Goal: Task Accomplishment & Management: Manage account settings

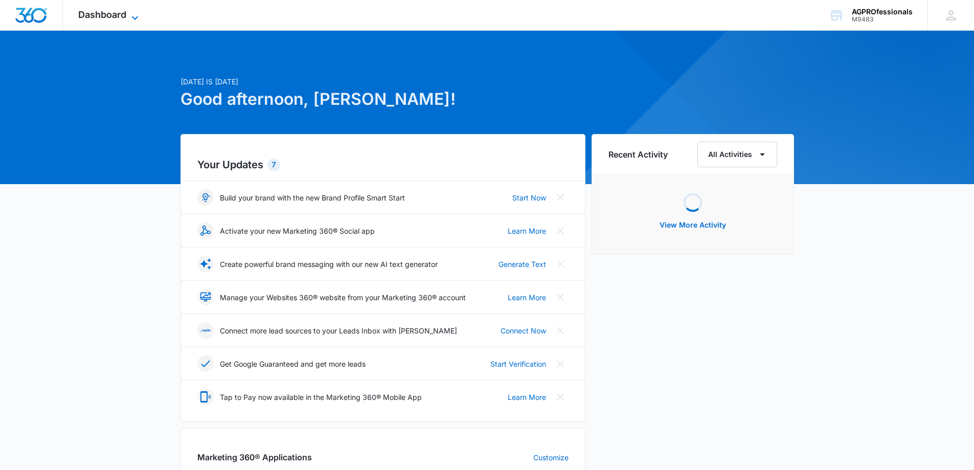
click at [101, 13] on span "Dashboard" at bounding box center [102, 14] width 48 height 11
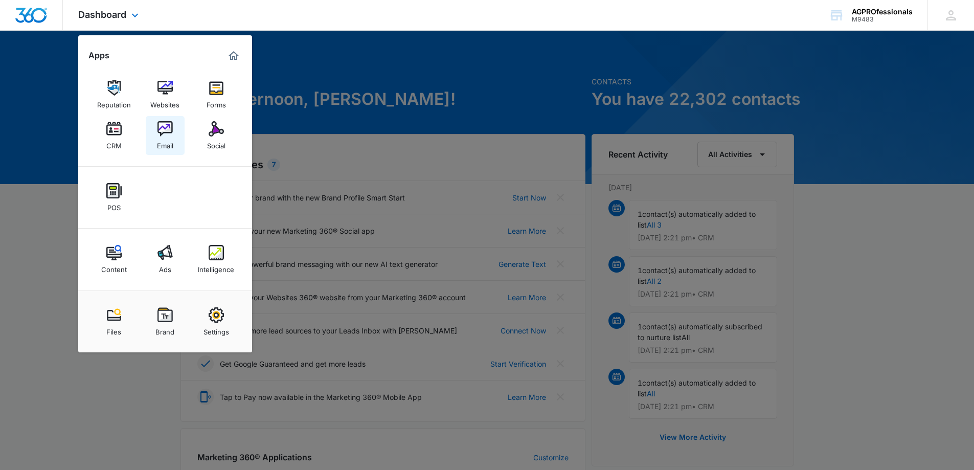
click at [167, 127] on img at bounding box center [165, 128] width 15 height 15
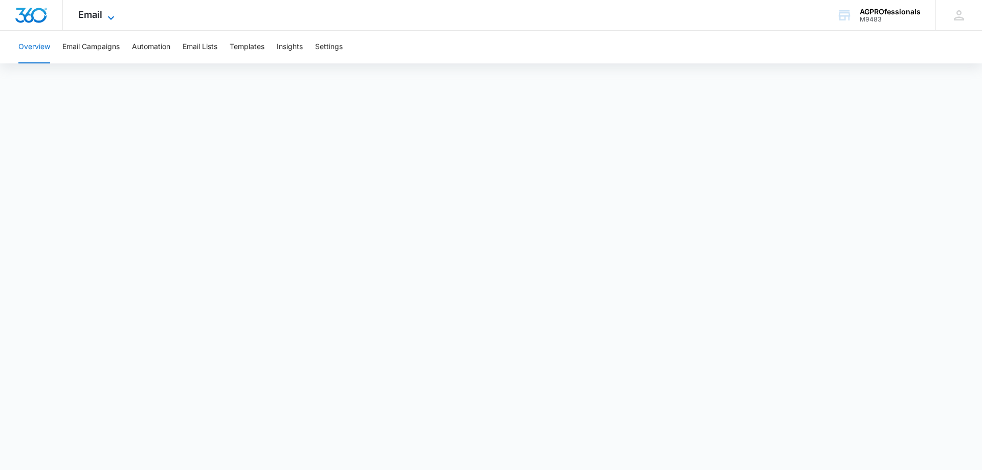
click at [91, 9] on span "Email" at bounding box center [90, 14] width 24 height 11
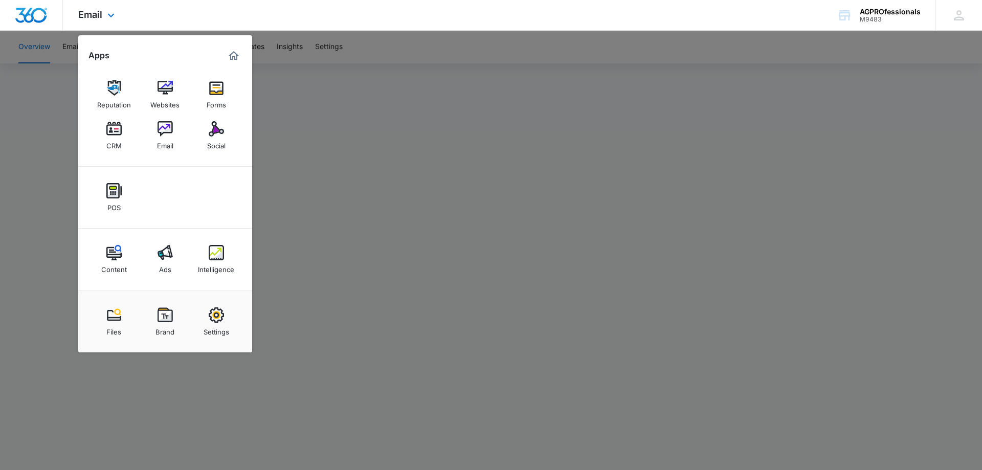
drag, startPoint x: 211, startPoint y: 15, endPoint x: 202, endPoint y: 16, distance: 8.8
click at [211, 15] on div "Email Apps Reputation Websites Forms CRM Email Social POS Content Ads Intellige…" at bounding box center [491, 15] width 982 height 31
click at [166, 5] on div "Email Apps Reputation Websites Forms CRM Email Social POS Content Ads Intellige…" at bounding box center [491, 15] width 982 height 31
click at [383, 293] on div at bounding box center [491, 235] width 982 height 470
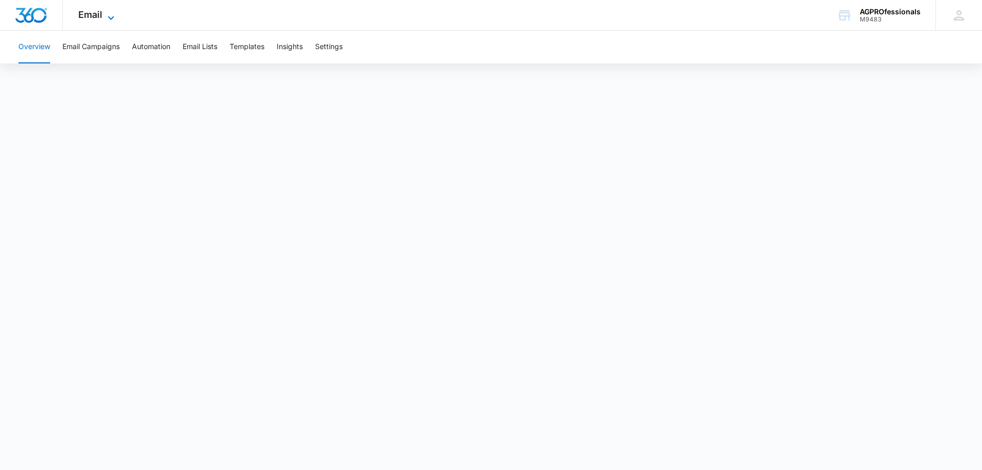
click at [95, 12] on span "Email" at bounding box center [90, 14] width 24 height 11
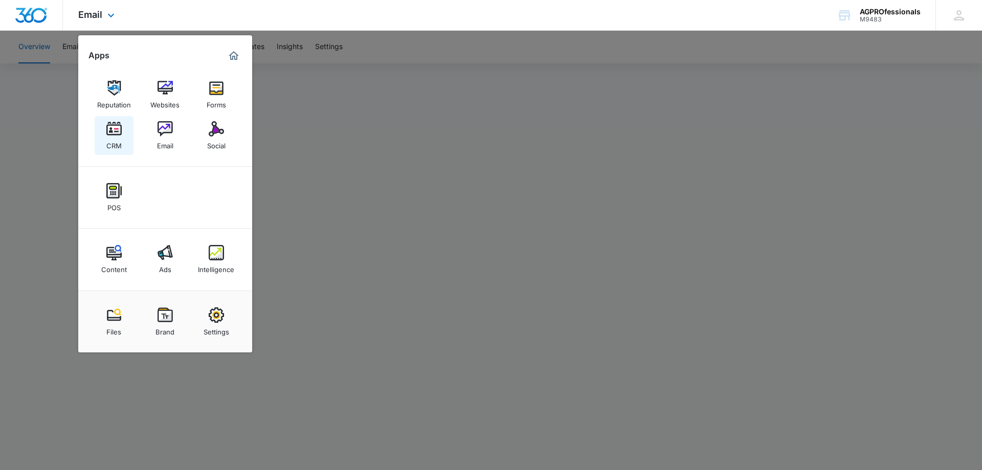
click at [113, 127] on img at bounding box center [113, 128] width 15 height 15
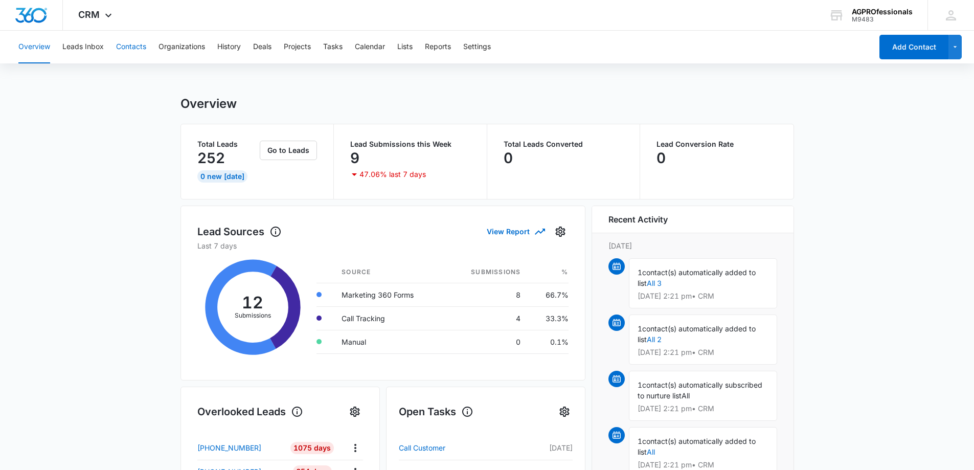
click at [131, 47] on button "Contacts" at bounding box center [131, 47] width 30 height 33
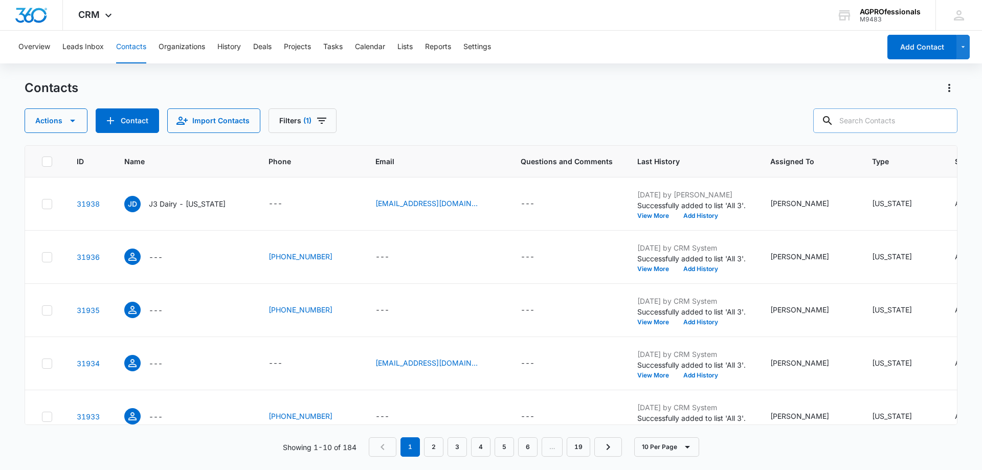
click at [878, 118] on input "text" at bounding box center [885, 120] width 144 height 25
type input "[PERSON_NAME] organ"
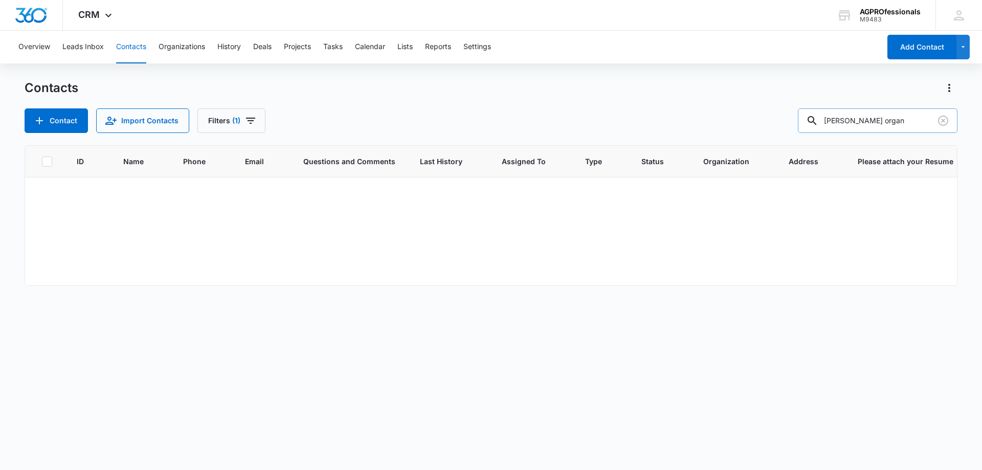
drag, startPoint x: 902, startPoint y: 118, endPoint x: 814, endPoint y: 118, distance: 88.0
click at [814, 118] on div "[PERSON_NAME] organ" at bounding box center [878, 120] width 160 height 25
type input "eldoradoholdings"
drag, startPoint x: 904, startPoint y: 122, endPoint x: 795, endPoint y: 124, distance: 108.9
click at [795, 124] on div "Contact Import Contacts Filters (1) eldoradoholdings" at bounding box center [491, 120] width 933 height 25
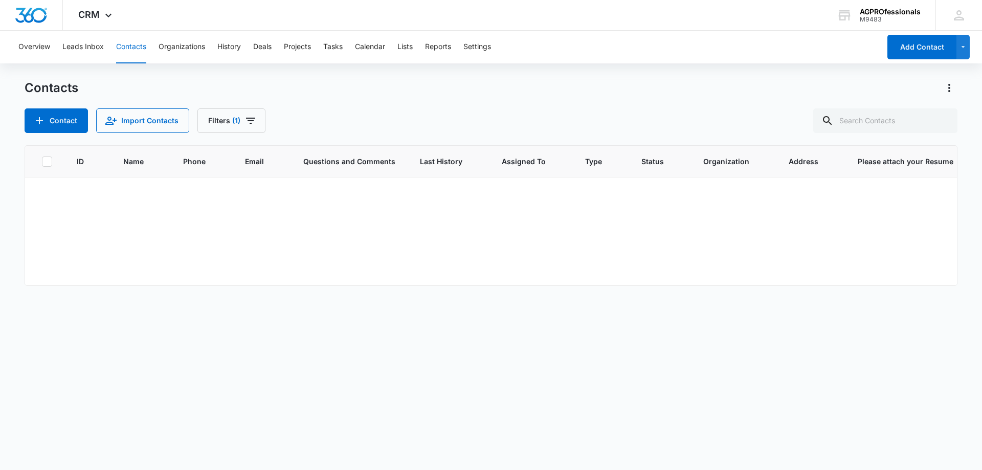
drag, startPoint x: 421, startPoint y: 121, endPoint x: 418, endPoint y: 92, distance: 29.9
click at [422, 121] on div "Contact Import Contacts Filters (1)" at bounding box center [491, 120] width 933 height 25
click at [419, 114] on div "Contact Import Contacts Filters (1)" at bounding box center [491, 120] width 933 height 25
click at [905, 117] on input "text" at bounding box center [885, 120] width 144 height 25
type input "organ"
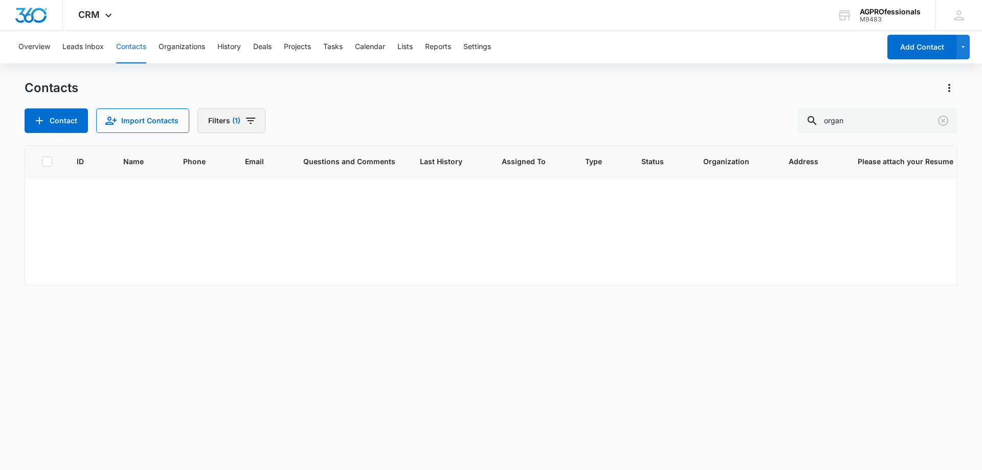
click at [222, 121] on button "Filters (1)" at bounding box center [231, 120] width 68 height 25
click at [319, 236] on icon "Show Type filters" at bounding box center [318, 238] width 12 height 12
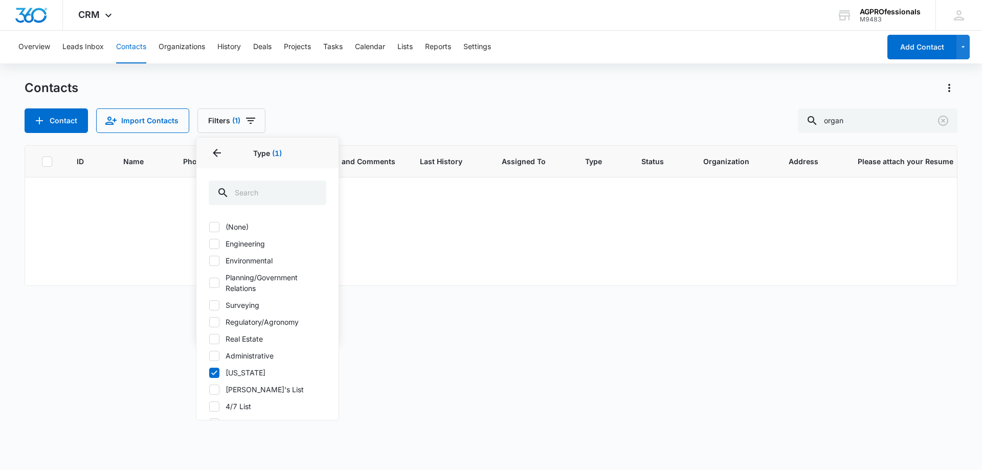
click at [213, 369] on icon at bounding box center [214, 372] width 9 height 9
click at [209, 372] on input "[US_STATE]" at bounding box center [209, 372] width 1 height 1
checkbox input "false"
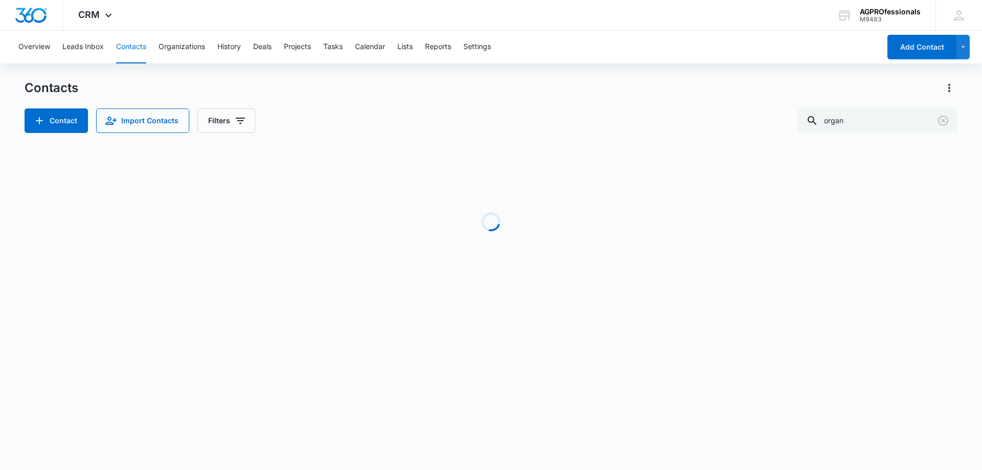
click at [375, 99] on div "Contacts Contact Import Contacts Filters organ" at bounding box center [491, 106] width 933 height 53
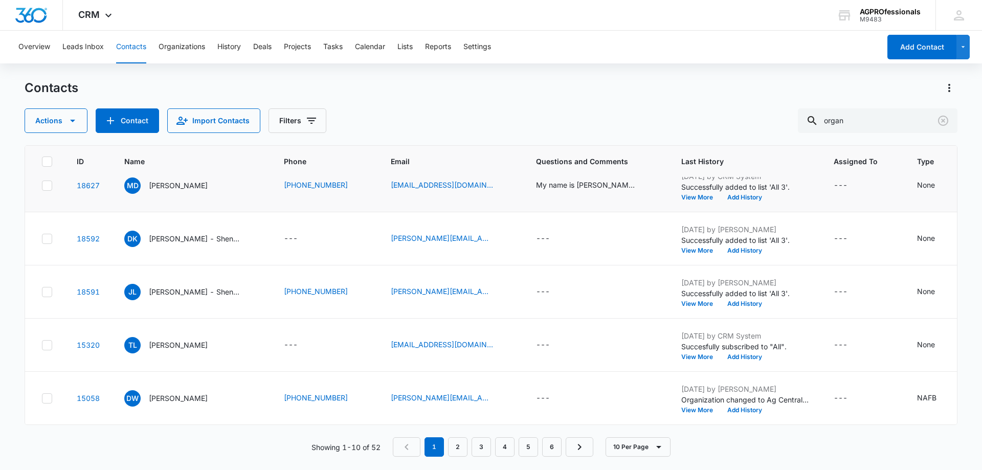
scroll to position [335, 0]
click at [869, 116] on input "organ" at bounding box center [878, 120] width 160 height 25
type input "o"
type input "eldorado"
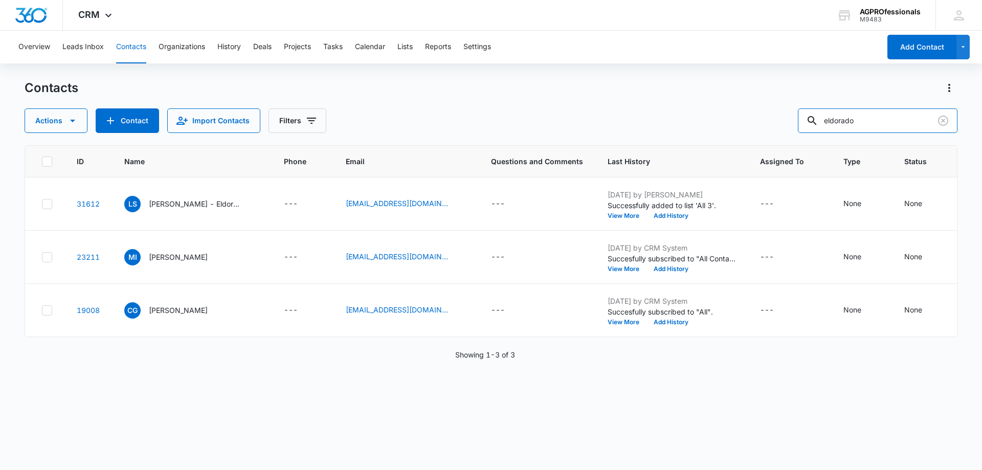
scroll to position [0, 0]
drag, startPoint x: 878, startPoint y: 120, endPoint x: 810, endPoint y: 121, distance: 68.5
click at [810, 122] on input "eldorado" at bounding box center [878, 120] width 160 height 25
click at [850, 121] on input "[EMAIL_ADDRESS][DOMAIN_NAME]" at bounding box center [878, 120] width 160 height 25
type input "[EMAIL_ADDRESS][DOMAIN_NAME]"
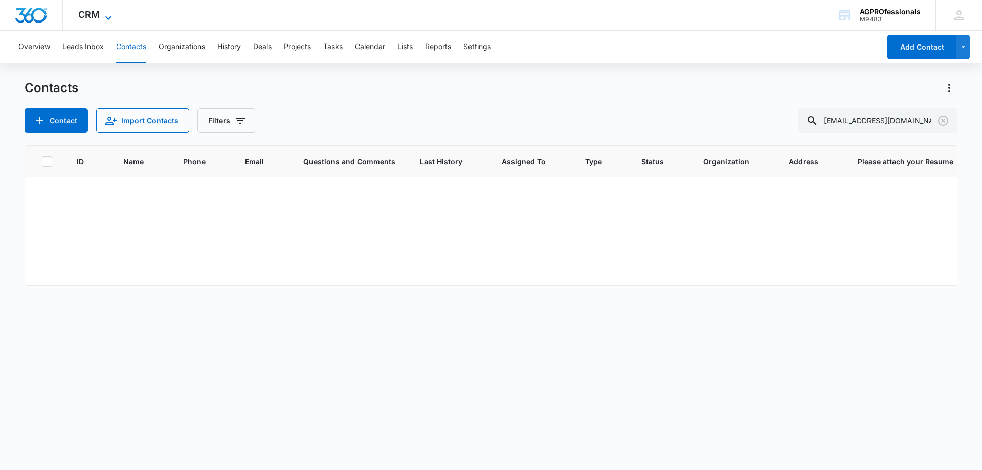
click at [85, 12] on span "CRM" at bounding box center [88, 14] width 21 height 11
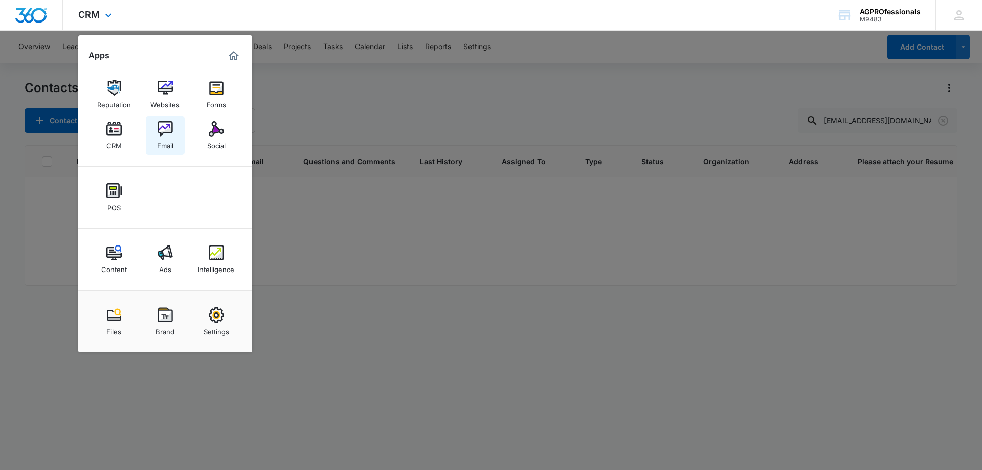
click at [170, 126] on img at bounding box center [165, 128] width 15 height 15
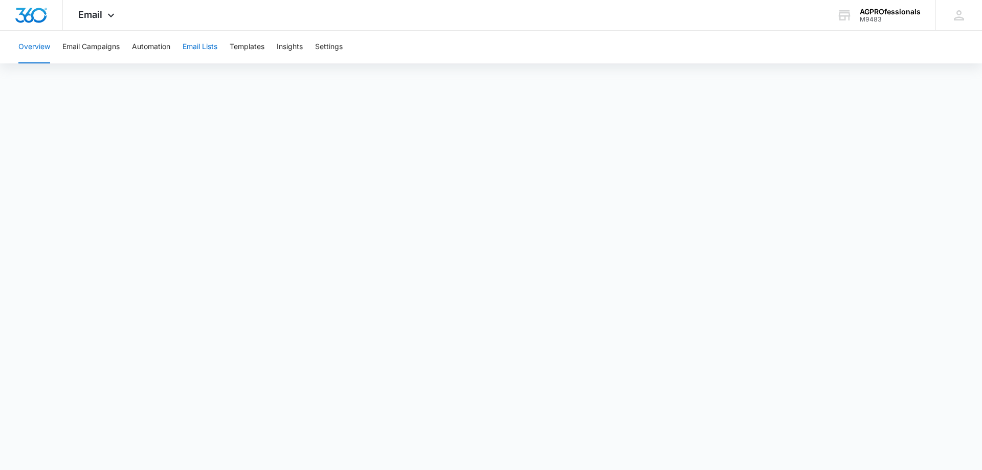
click at [202, 47] on button "Email Lists" at bounding box center [200, 47] width 35 height 33
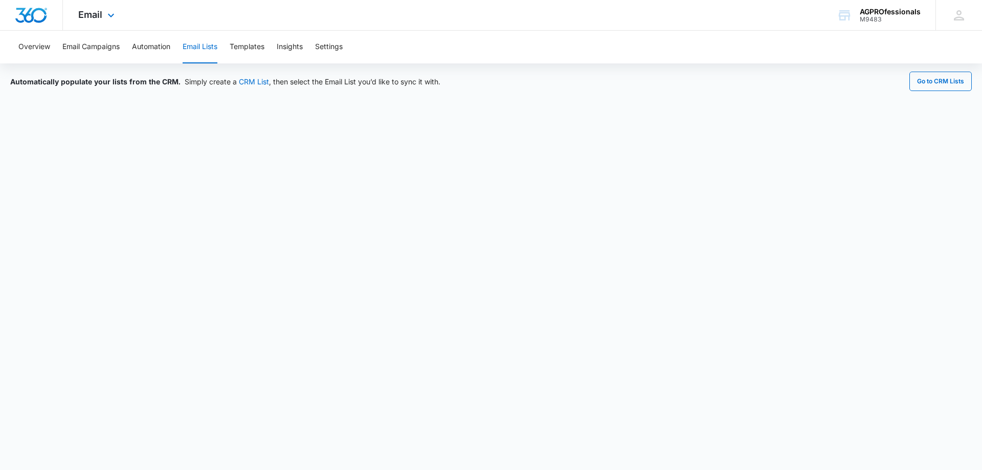
click at [85, 9] on div "Email Apps Reputation Websites Forms CRM Email Social POS Content Ads Intellige…" at bounding box center [98, 15] width 70 height 30
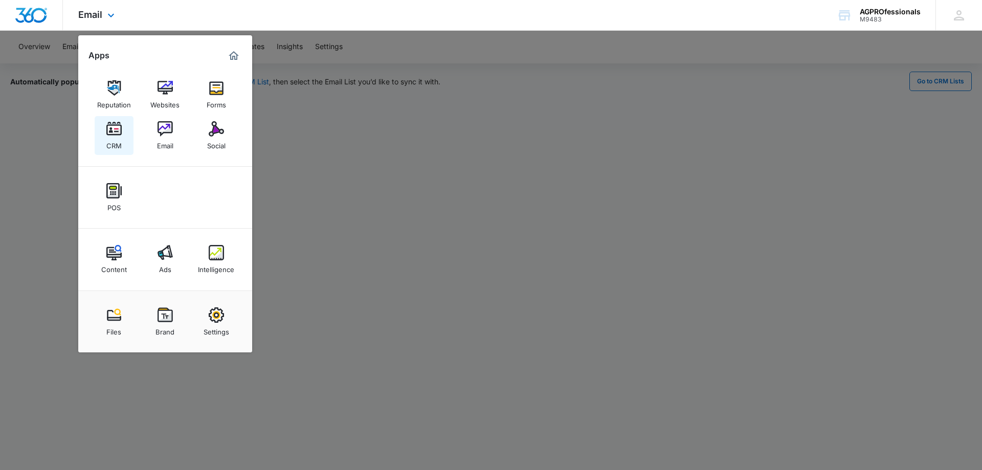
click at [117, 127] on img at bounding box center [113, 128] width 15 height 15
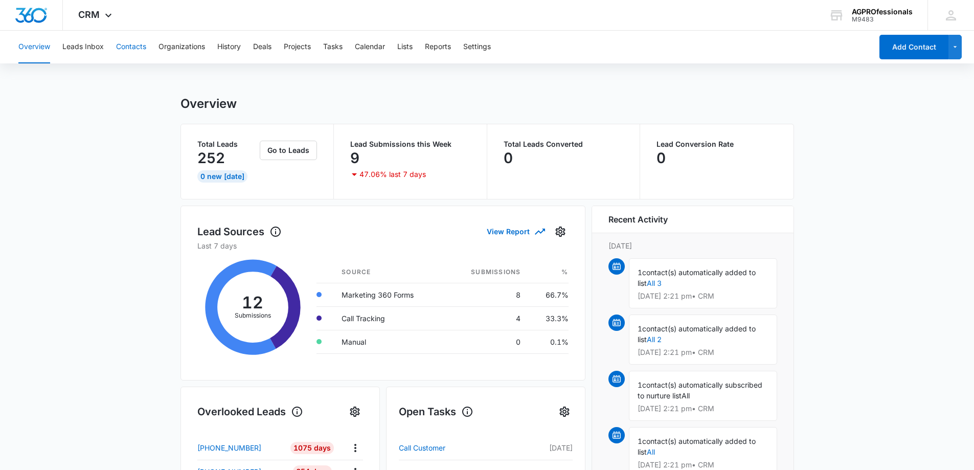
click at [138, 44] on button "Contacts" at bounding box center [131, 47] width 30 height 33
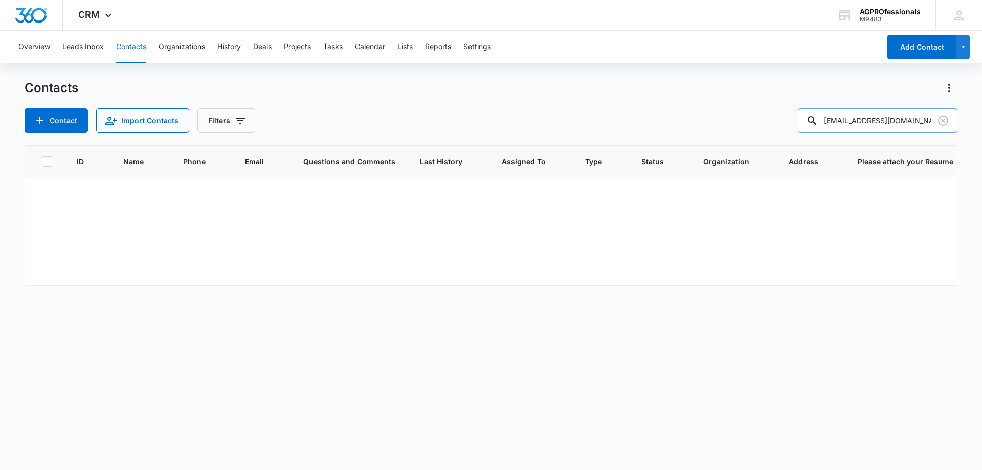
drag, startPoint x: 926, startPoint y: 118, endPoint x: 810, endPoint y: 117, distance: 116.1
click at [810, 117] on input "[EMAIL_ADDRESS][DOMAIN_NAME]" at bounding box center [878, 120] width 160 height 25
click at [869, 125] on input "417349" at bounding box center [878, 120] width 160 height 25
type input "4173491496"
click at [197, 161] on span "Phone" at bounding box center [194, 161] width 23 height 11
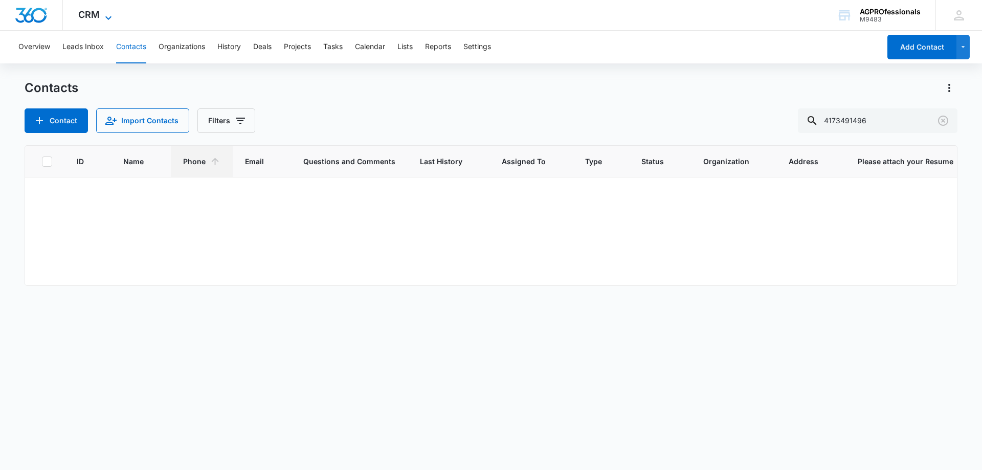
click at [92, 15] on span "CRM" at bounding box center [88, 14] width 21 height 11
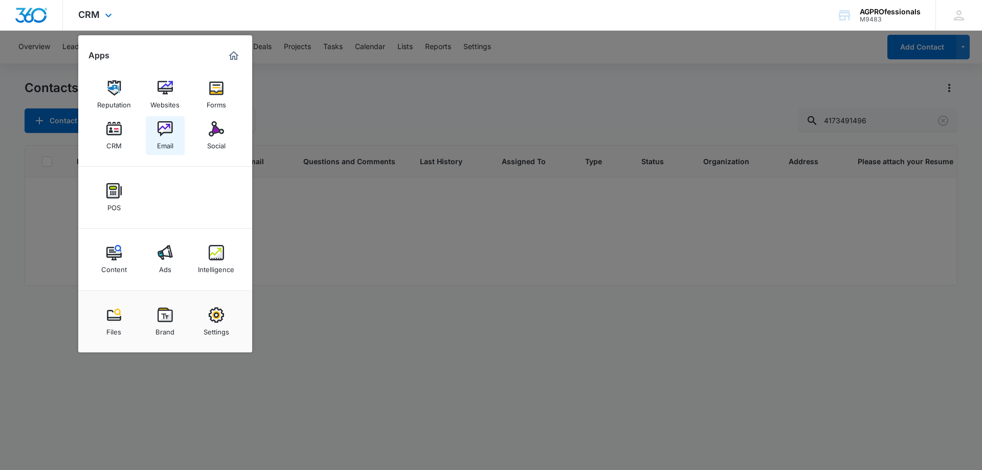
click at [162, 126] on img at bounding box center [165, 128] width 15 height 15
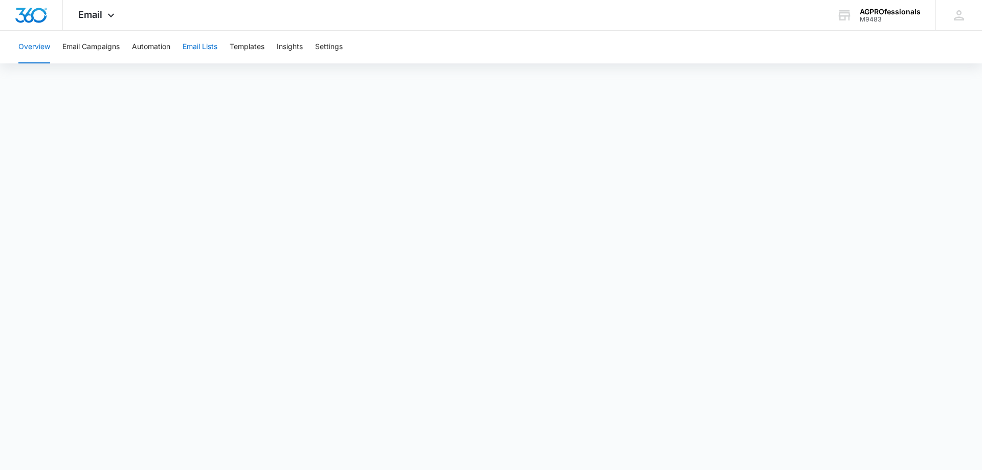
click at [205, 46] on button "Email Lists" at bounding box center [200, 47] width 35 height 33
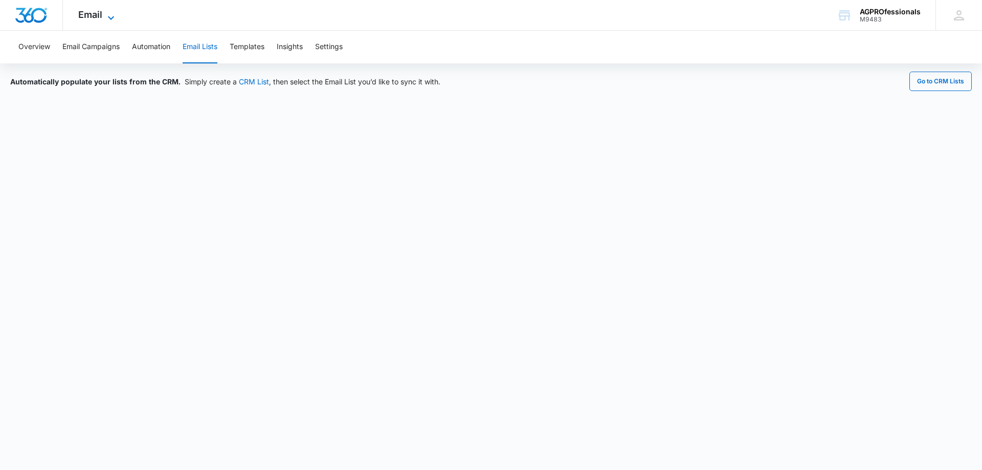
click at [89, 11] on span "Email" at bounding box center [90, 14] width 24 height 11
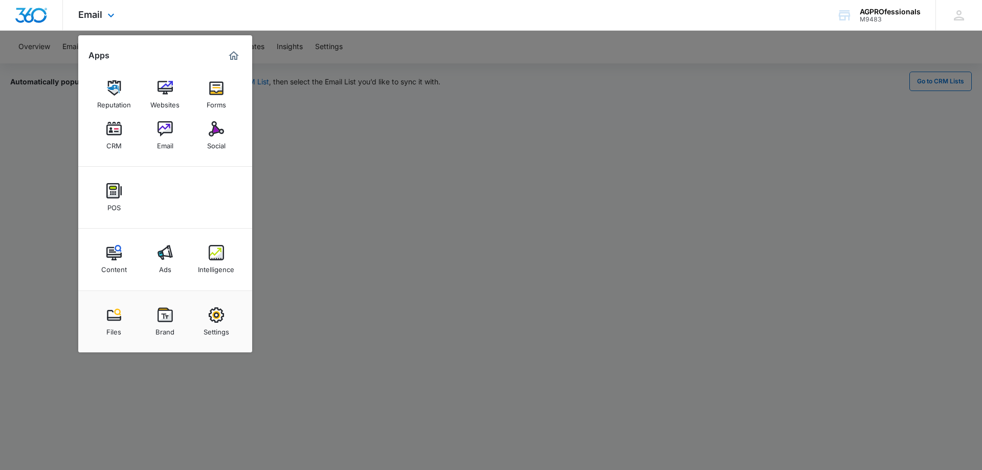
click at [300, 15] on div "Email Apps Reputation Websites Forms CRM Email Social POS Content Ads Intellige…" at bounding box center [491, 15] width 982 height 31
click at [174, 14] on div "Email Apps Reputation Websites Forms CRM Email Social POS Content Ads Intellige…" at bounding box center [491, 15] width 982 height 31
click at [200, 15] on div "Email Apps Reputation Websites Forms CRM Email Social POS Content Ads Intellige…" at bounding box center [491, 15] width 982 height 31
click at [181, 10] on div "Email Apps Reputation Websites Forms CRM Email Social POS Content Ads Intellige…" at bounding box center [491, 15] width 982 height 31
click at [115, 128] on img at bounding box center [113, 128] width 15 height 15
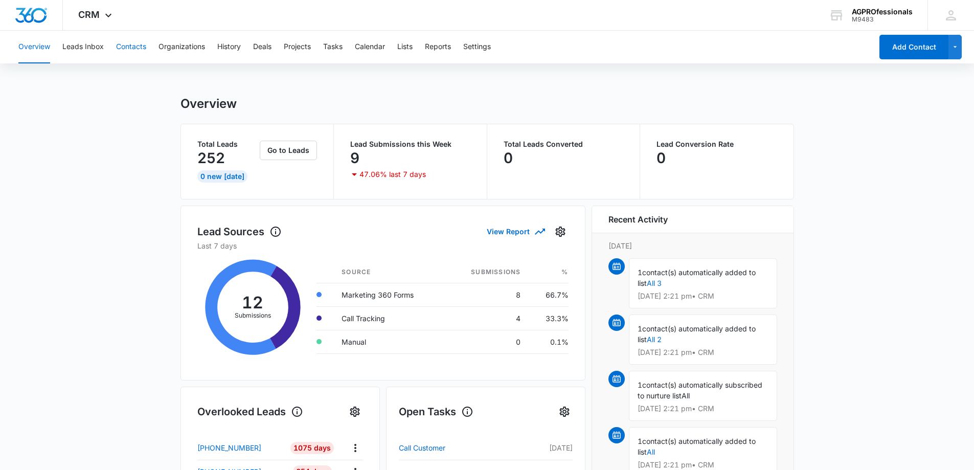
click at [126, 46] on button "Contacts" at bounding box center [131, 47] width 30 height 33
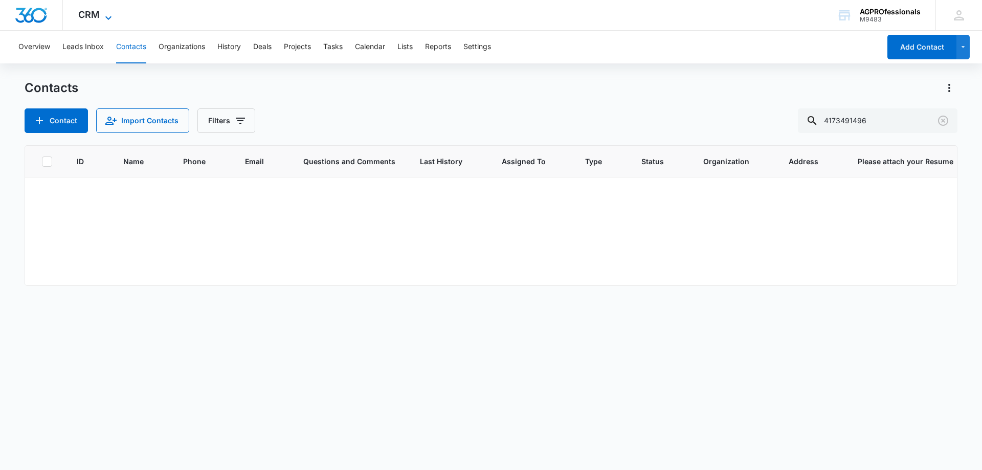
click at [92, 12] on span "CRM" at bounding box center [88, 14] width 21 height 11
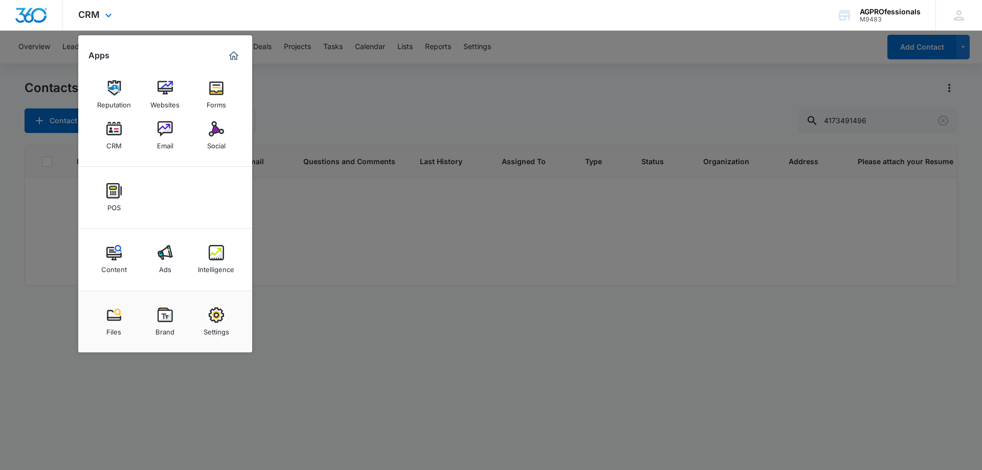
click at [103, 7] on div "CRM Apps Reputation Websites Forms CRM Email Social POS Content Ads Intelligenc…" at bounding box center [96, 15] width 67 height 30
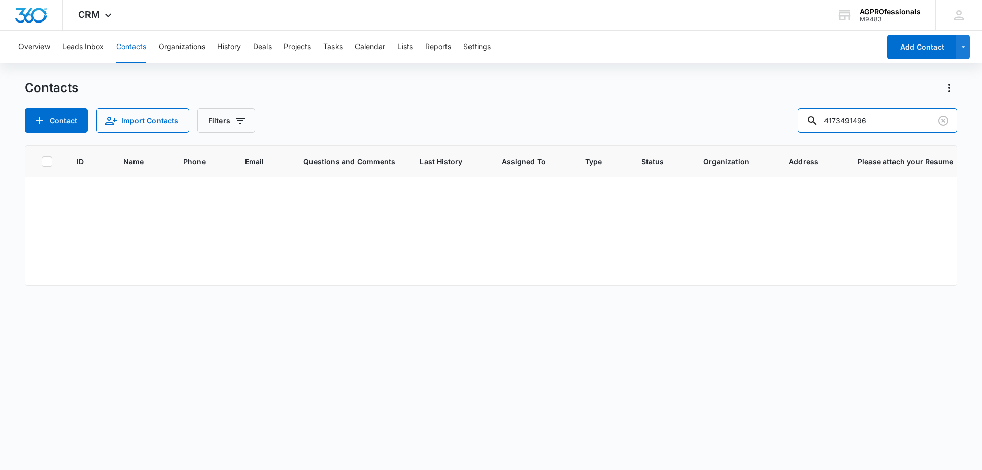
drag, startPoint x: 912, startPoint y: 123, endPoint x: 777, endPoint y: 124, distance: 135.0
click at [777, 124] on div "Contact Import Contacts Filters 4173491496" at bounding box center [491, 120] width 933 height 25
type input "casper"
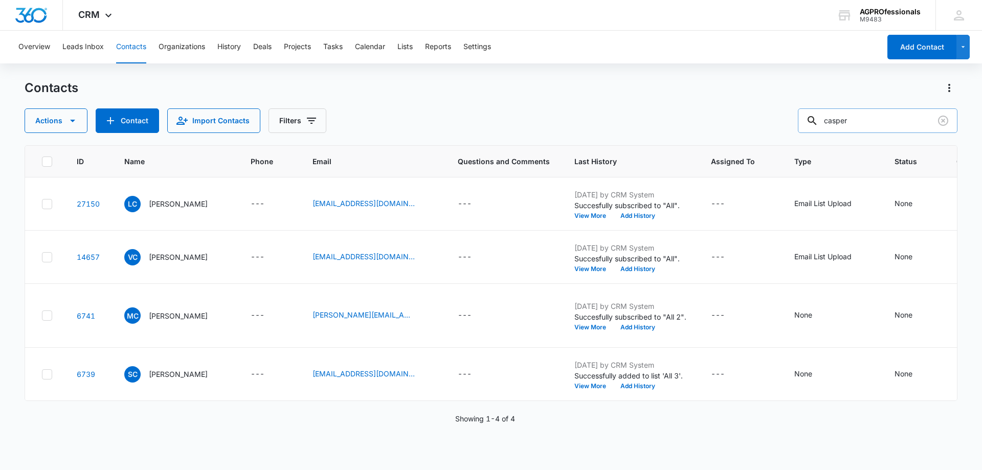
drag, startPoint x: 872, startPoint y: 121, endPoint x: 811, endPoint y: 119, distance: 60.9
click at [811, 119] on input "casper" at bounding box center [878, 120] width 160 height 25
type input "jakup"
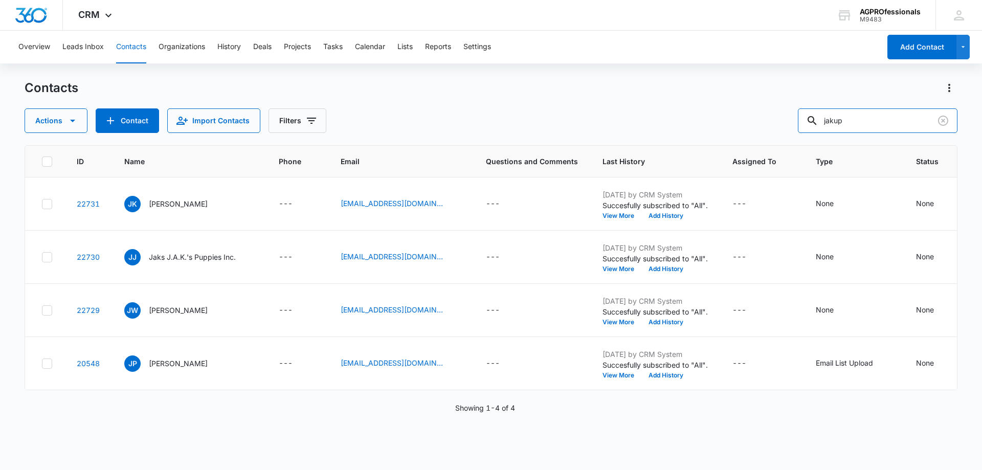
drag, startPoint x: 871, startPoint y: 123, endPoint x: 803, endPoint y: 122, distance: 68.0
click at [803, 122] on div "Actions Contact Import Contacts Filters jakup" at bounding box center [491, 120] width 933 height 25
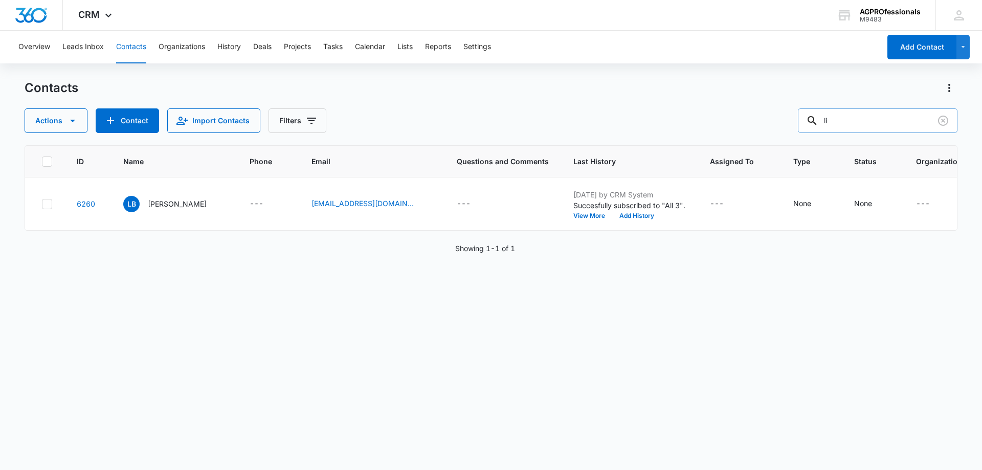
type input "l"
drag, startPoint x: 847, startPoint y: 119, endPoint x: 819, endPoint y: 118, distance: 28.1
click at [819, 118] on div "lbard@blueprintma" at bounding box center [878, 120] width 160 height 25
type input "@blueprintma"
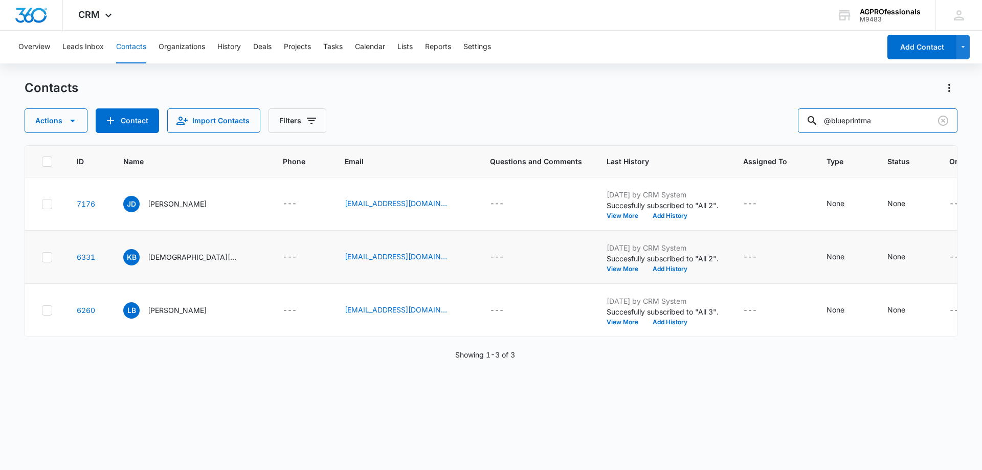
scroll to position [8, 0]
click at [48, 259] on icon at bounding box center [47, 257] width 6 height 5
click at [42, 257] on input "checkbox" at bounding box center [41, 257] width 1 height 1
click at [48, 209] on icon at bounding box center [46, 203] width 9 height 9
click at [42, 204] on input "checkbox" at bounding box center [41, 204] width 1 height 1
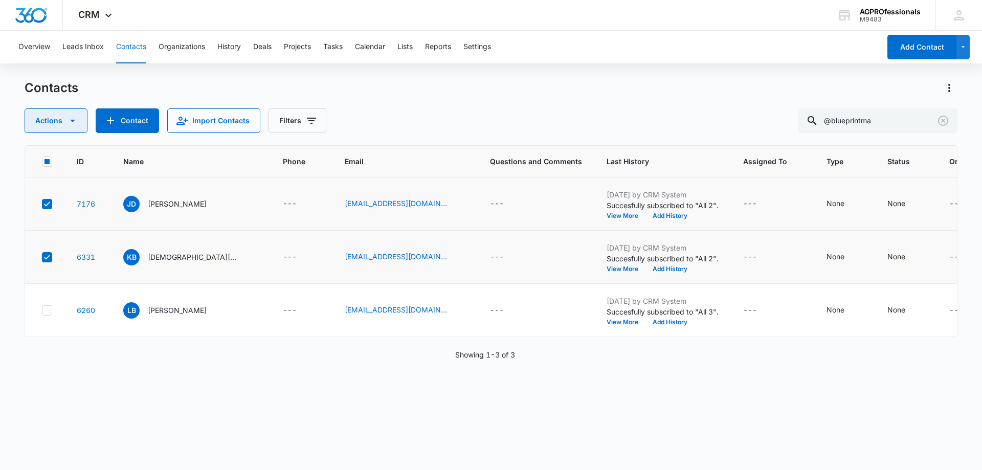
click at [68, 117] on icon "button" at bounding box center [72, 121] width 12 height 12
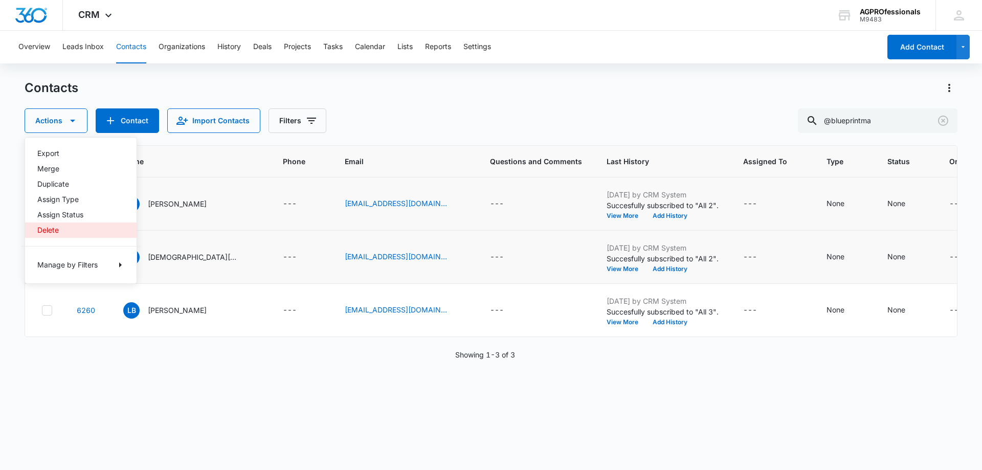
click at [49, 231] on div "Delete" at bounding box center [74, 230] width 75 height 7
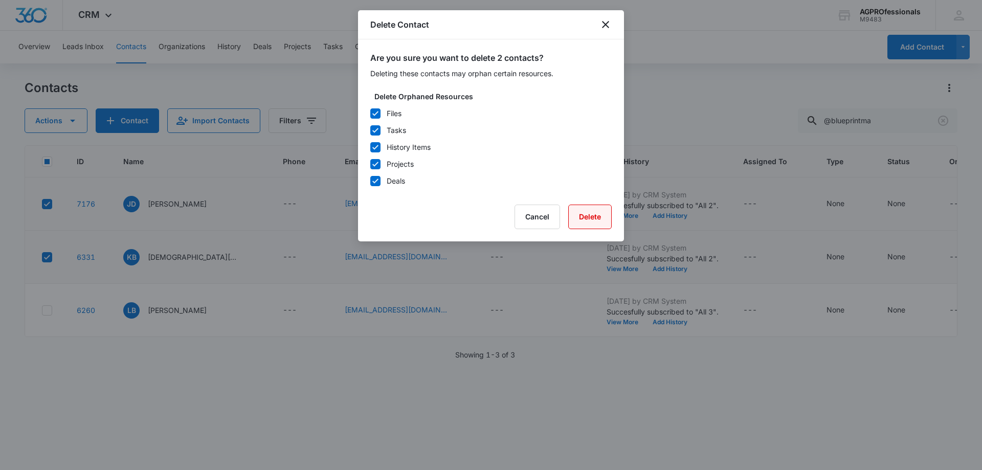
click at [586, 211] on button "Delete" at bounding box center [589, 217] width 43 height 25
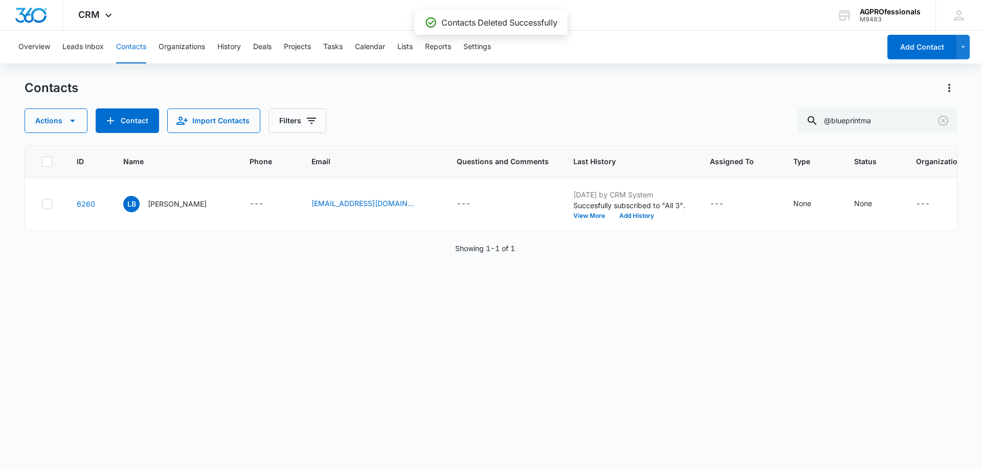
scroll to position [0, 0]
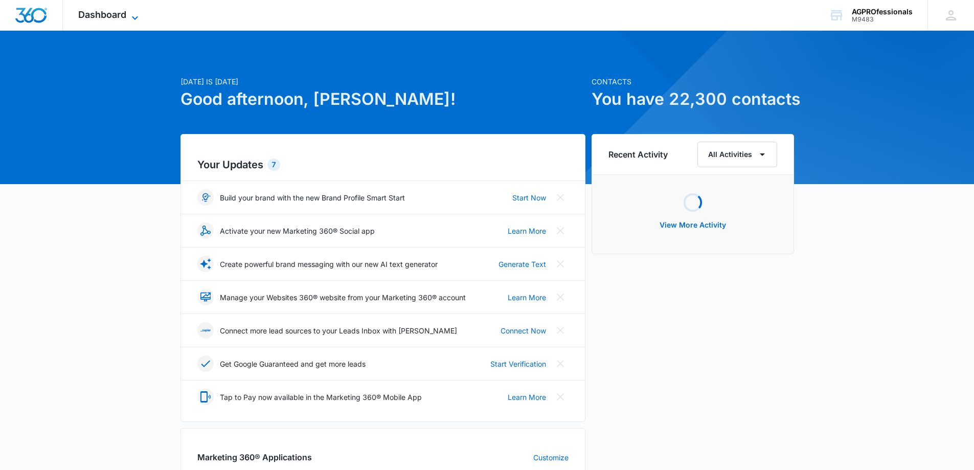
click at [110, 13] on span "Dashboard" at bounding box center [102, 14] width 48 height 11
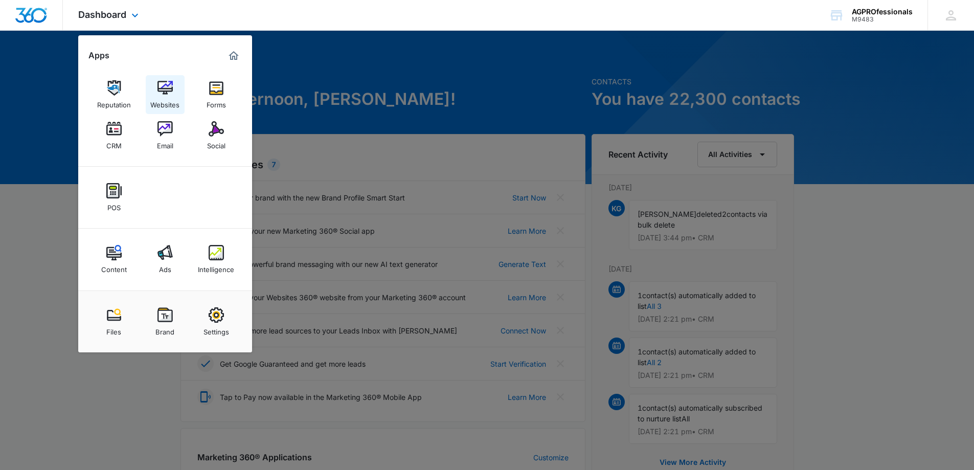
click at [168, 85] on img at bounding box center [165, 87] width 15 height 15
